Goal: Check status: Check status

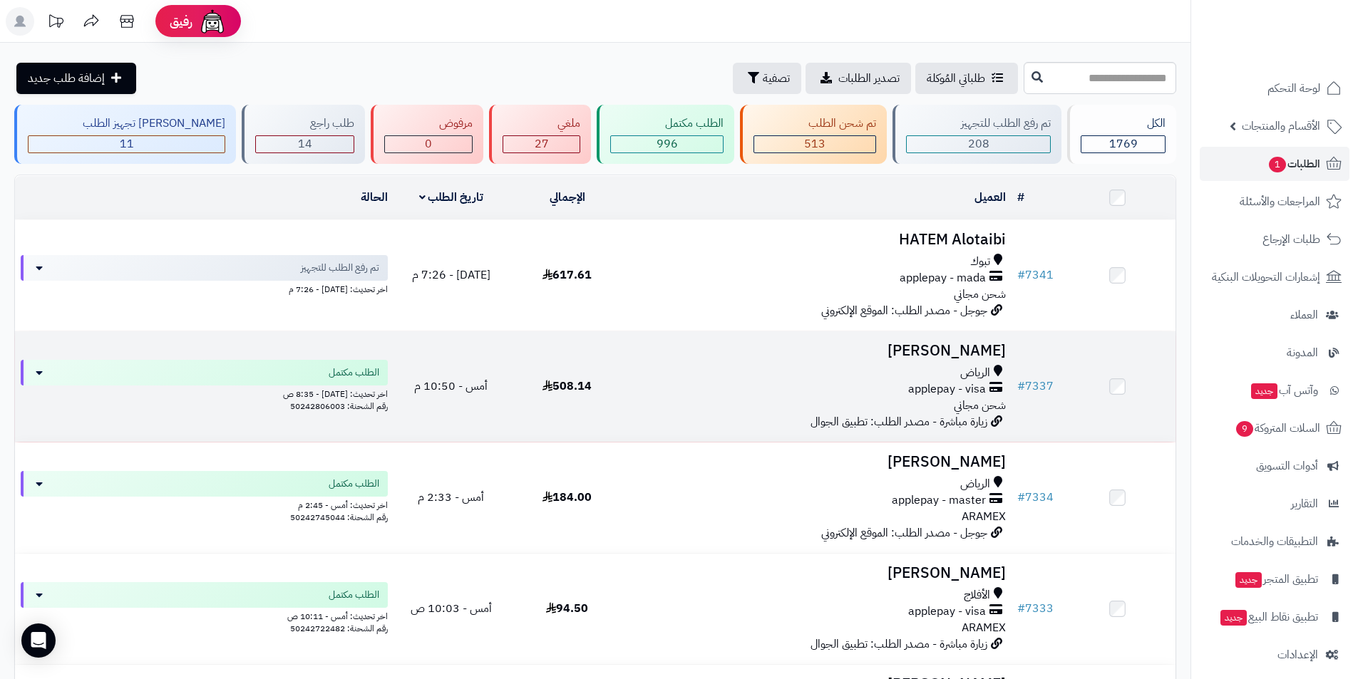
click at [978, 365] on span "الرياض" at bounding box center [975, 373] width 30 height 16
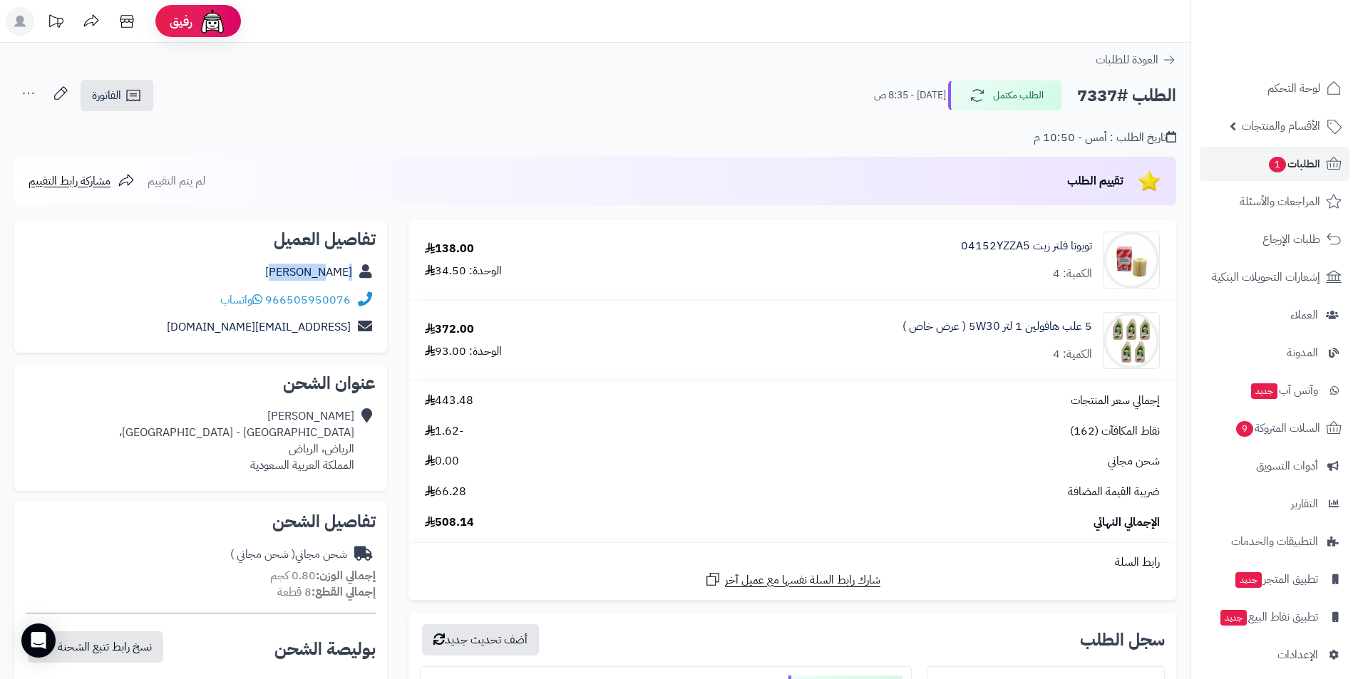
drag, startPoint x: 294, startPoint y: 271, endPoint x: 366, endPoint y: 262, distance: 72.6
click at [366, 262] on div "احمد سيف" at bounding box center [201, 273] width 350 height 28
copy div "احمد سيف"
click at [1105, 98] on h2 "الطلب #7337" at bounding box center [1126, 95] width 99 height 29
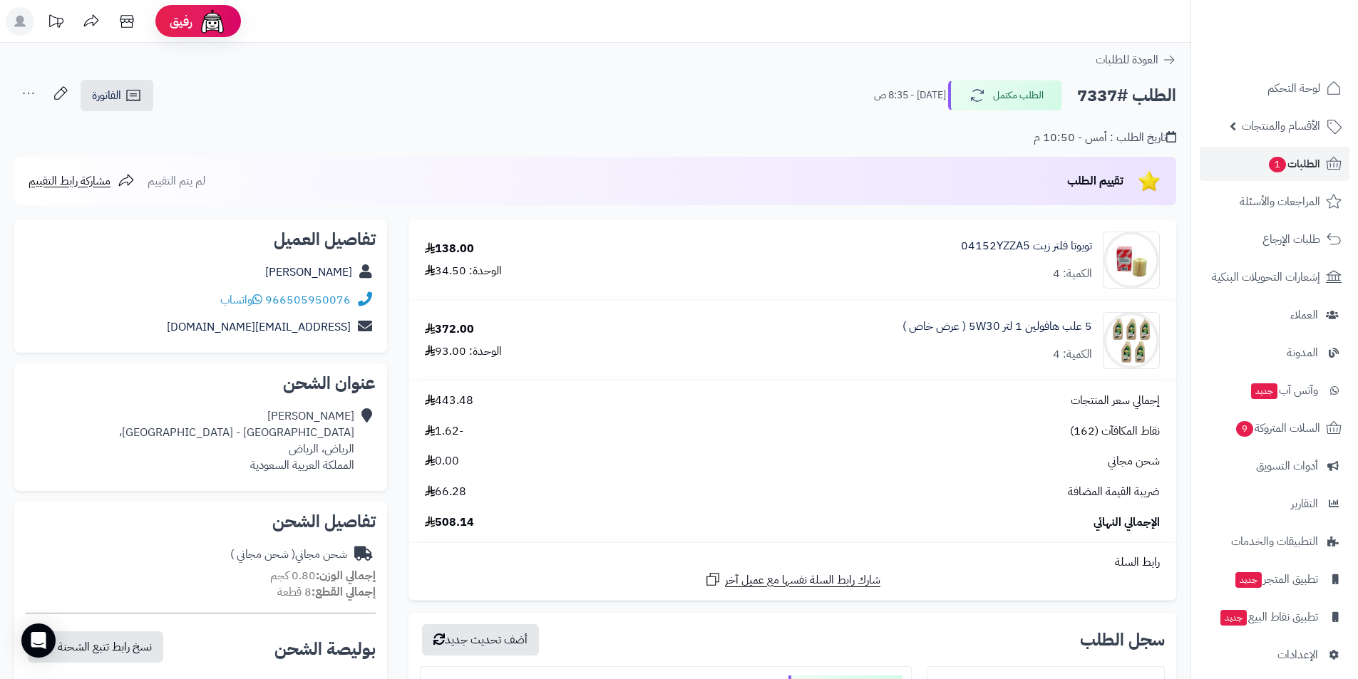
copy h2 "7337"
drag, startPoint x: 274, startPoint y: 281, endPoint x: 351, endPoint y: 303, distance: 80.1
click at [351, 303] on div "تفاصيل العميل احمد سيف 966505950076 واتساب Mr.alotabeas@gmail.com" at bounding box center [200, 287] width 373 height 134
drag, startPoint x: 277, startPoint y: 287, endPoint x: 349, endPoint y: 298, distance: 73.5
click at [349, 298] on div "966505950076 واتساب" at bounding box center [201, 301] width 350 height 28
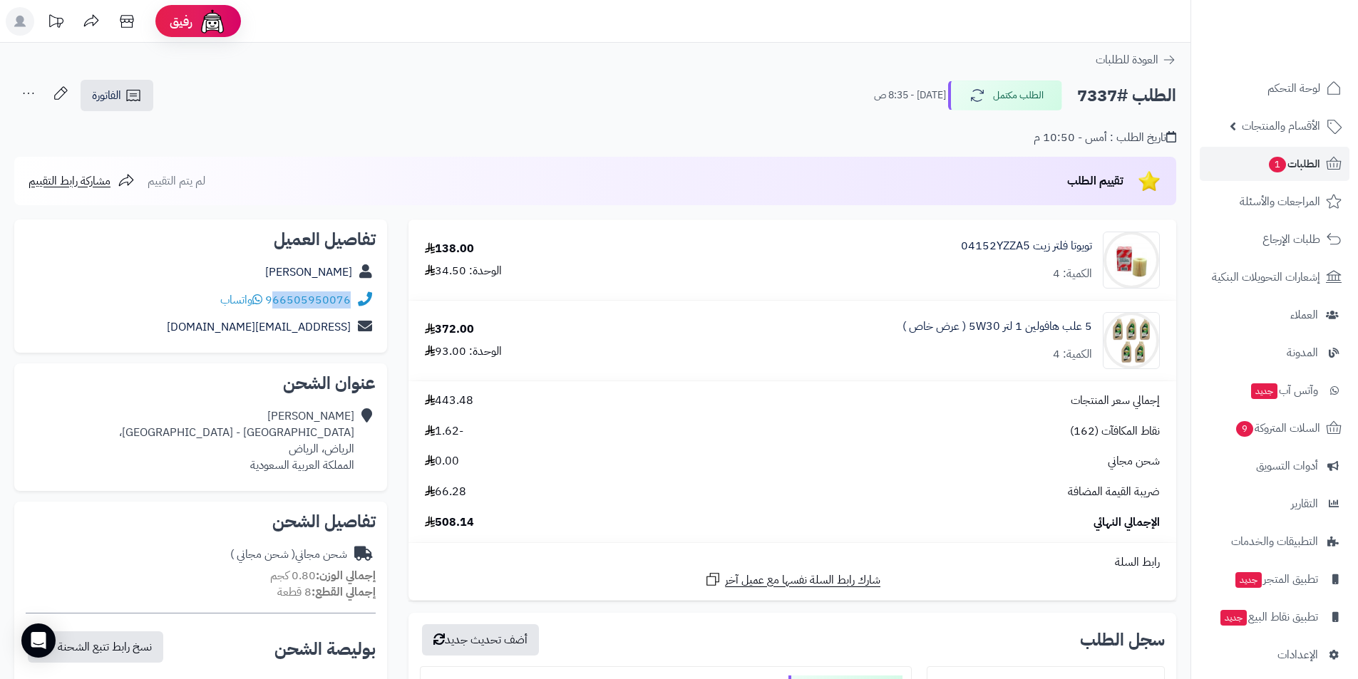
copy link "66505950076"
click at [1088, 101] on h2 "الطلب #7337" at bounding box center [1126, 95] width 99 height 29
copy h2 "7337"
